Goal: Browse casually

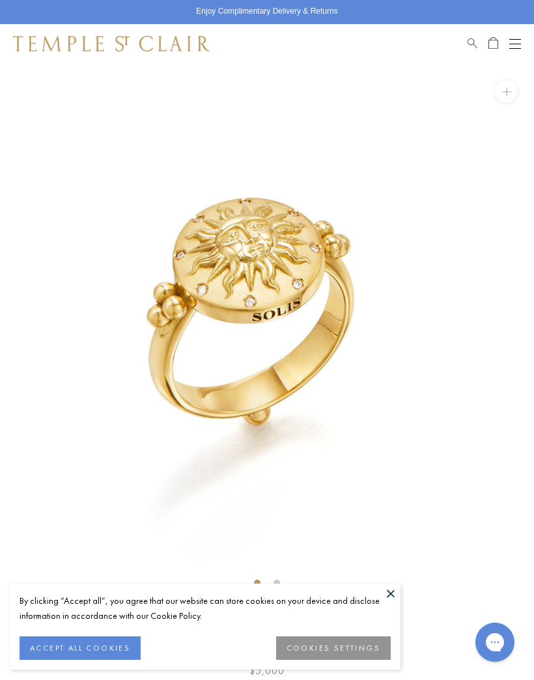
scroll to position [3, 0]
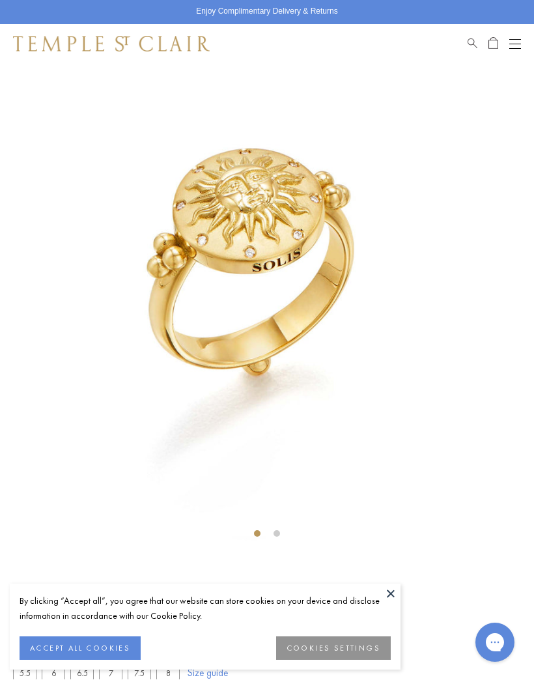
scroll to position [53, 0]
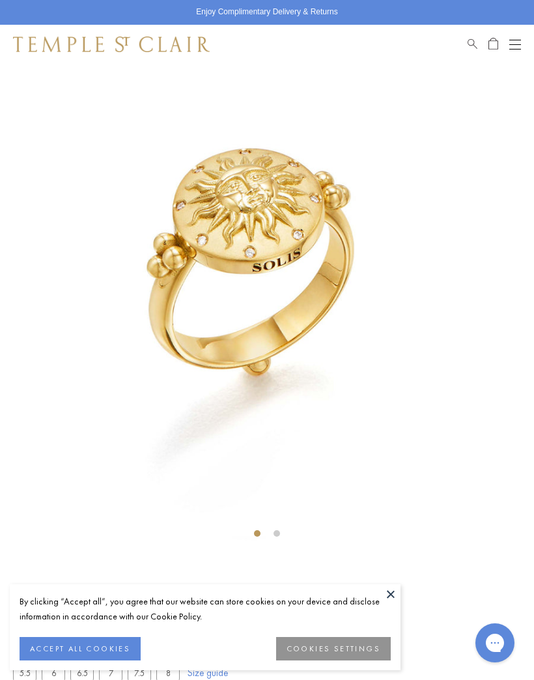
click at [7, 356] on img at bounding box center [267, 278] width 534 height 534
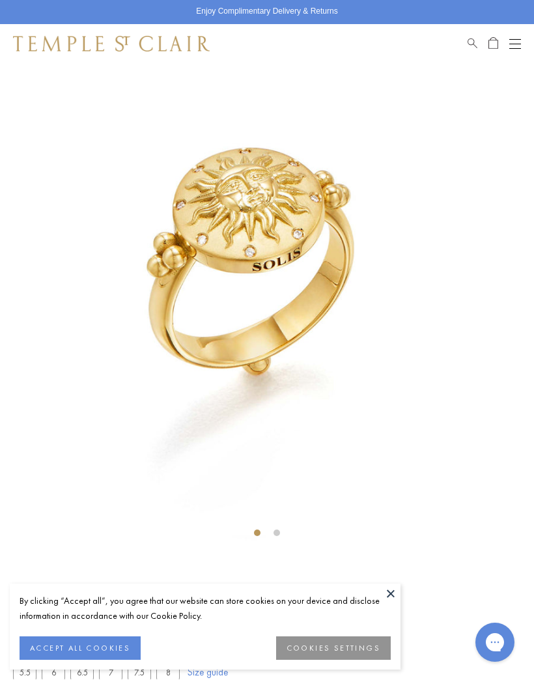
scroll to position [7, 0]
